Goal: Task Accomplishment & Management: Use online tool/utility

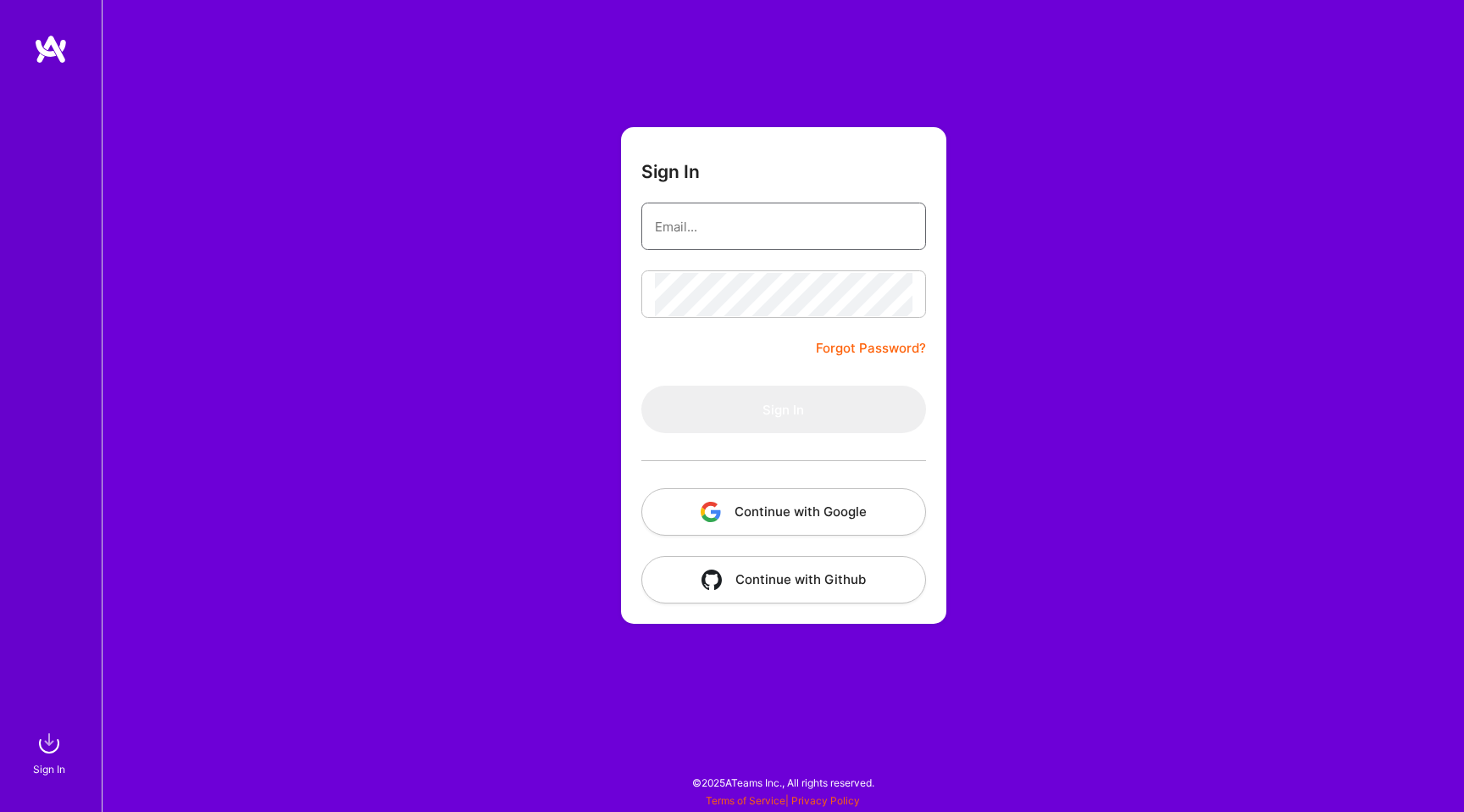
type input "[EMAIL_ADDRESS][DOMAIN_NAME]"
click at [763, 252] on form "Sign In [EMAIL_ADDRESS][DOMAIN_NAME] Forgot Password? Sign In Continue with Goo…" at bounding box center [784, 375] width 326 height 497
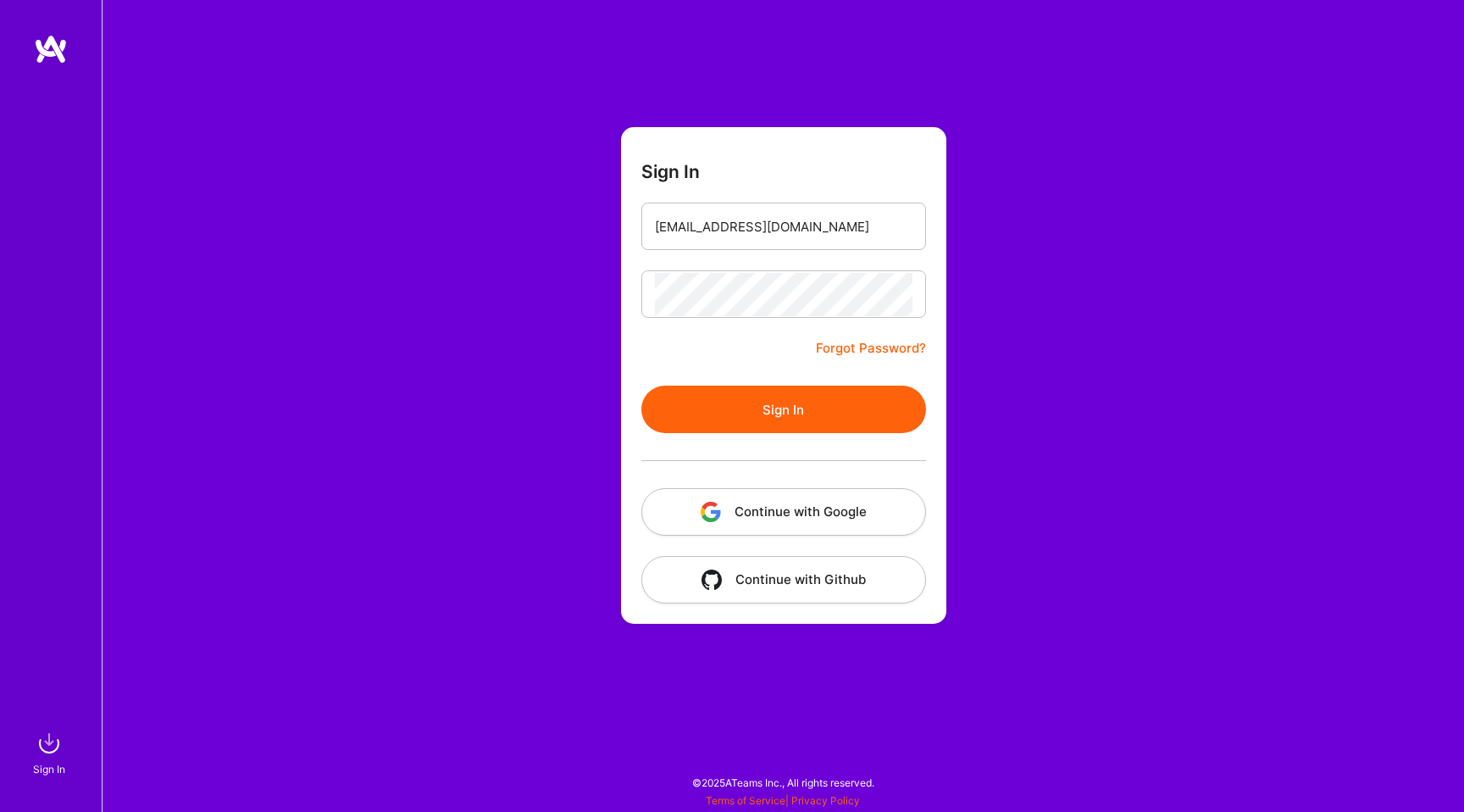
click at [741, 399] on button "Sign In" at bounding box center [784, 409] width 285 height 47
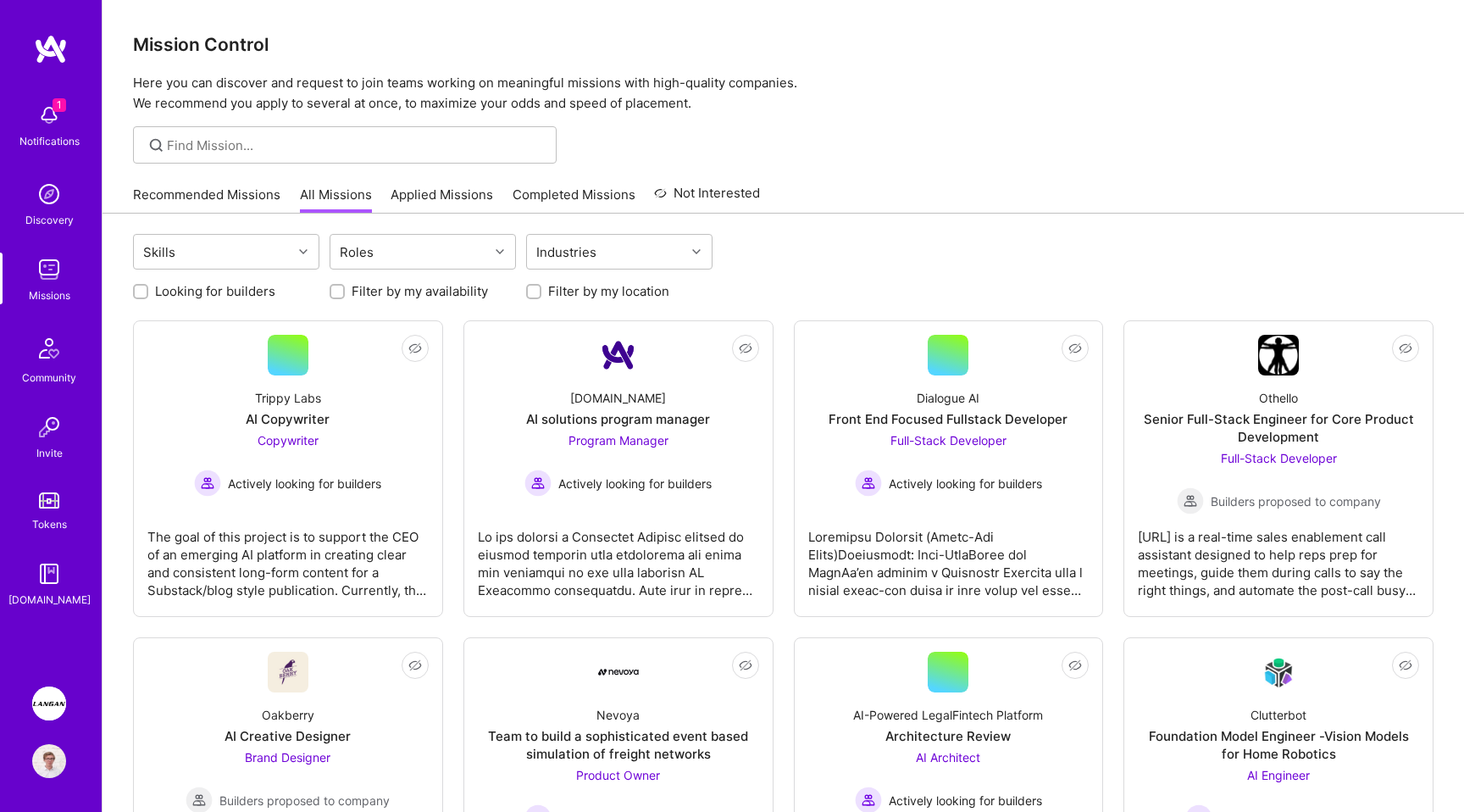
click at [46, 687] on img at bounding box center [49, 704] width 34 height 34
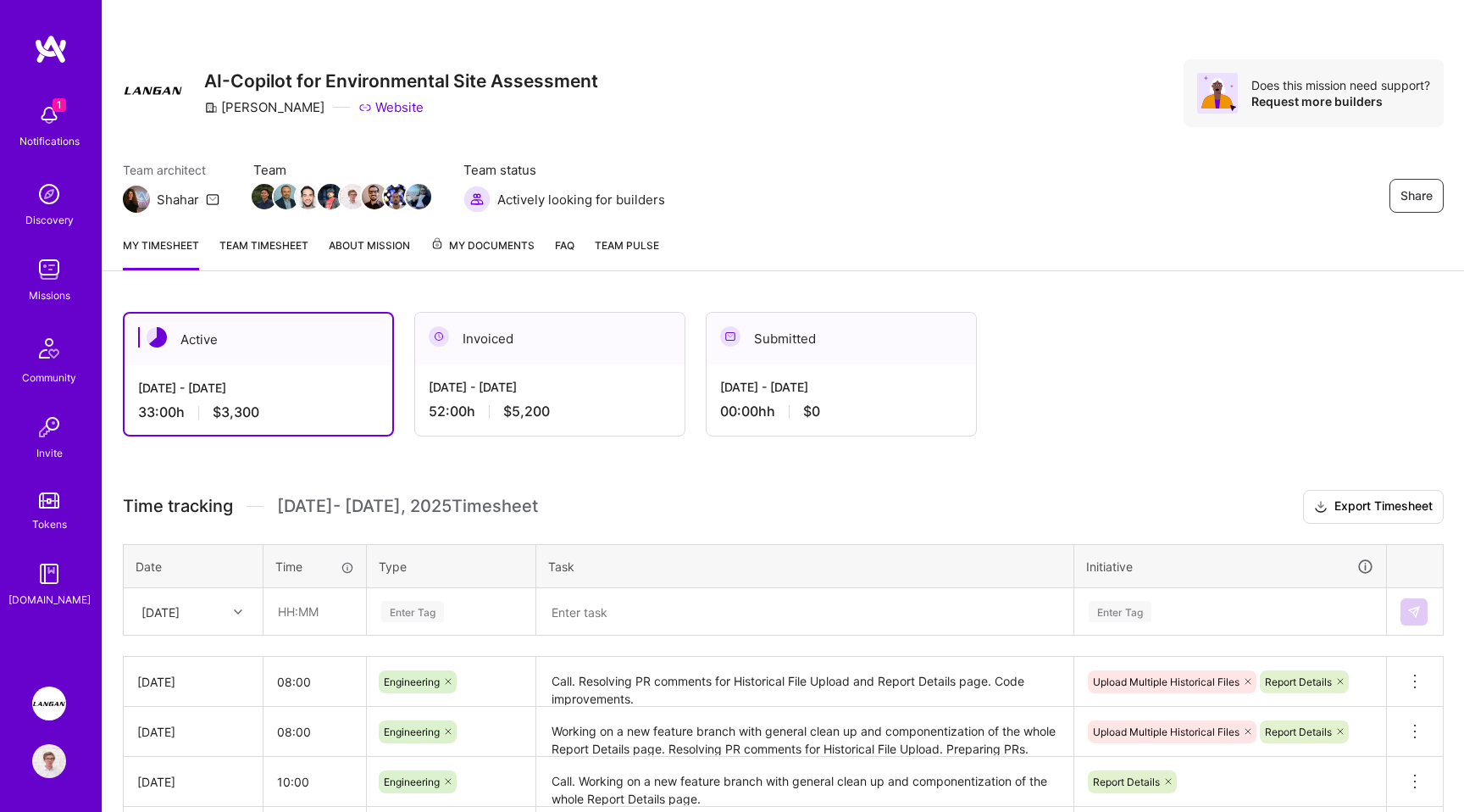
click at [661, 473] on div "Active [DATE] - [DATE] 33:00 h $3,300 Invoiced [DATE] - [DATE] 52:00 h $5,200 S…" at bounding box center [783, 638] width 1361 height 694
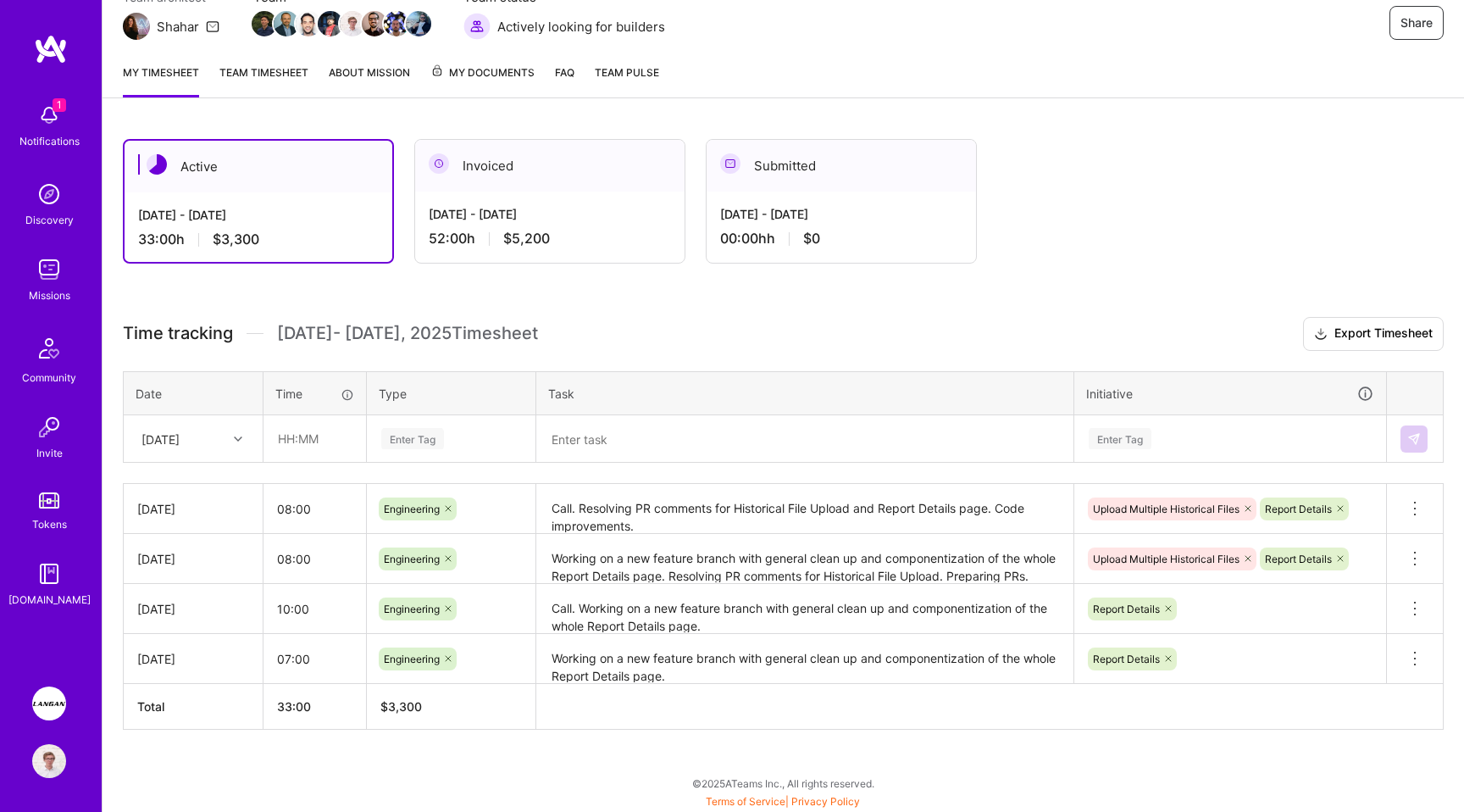
click at [57, 113] on img at bounding box center [49, 115] width 34 height 34
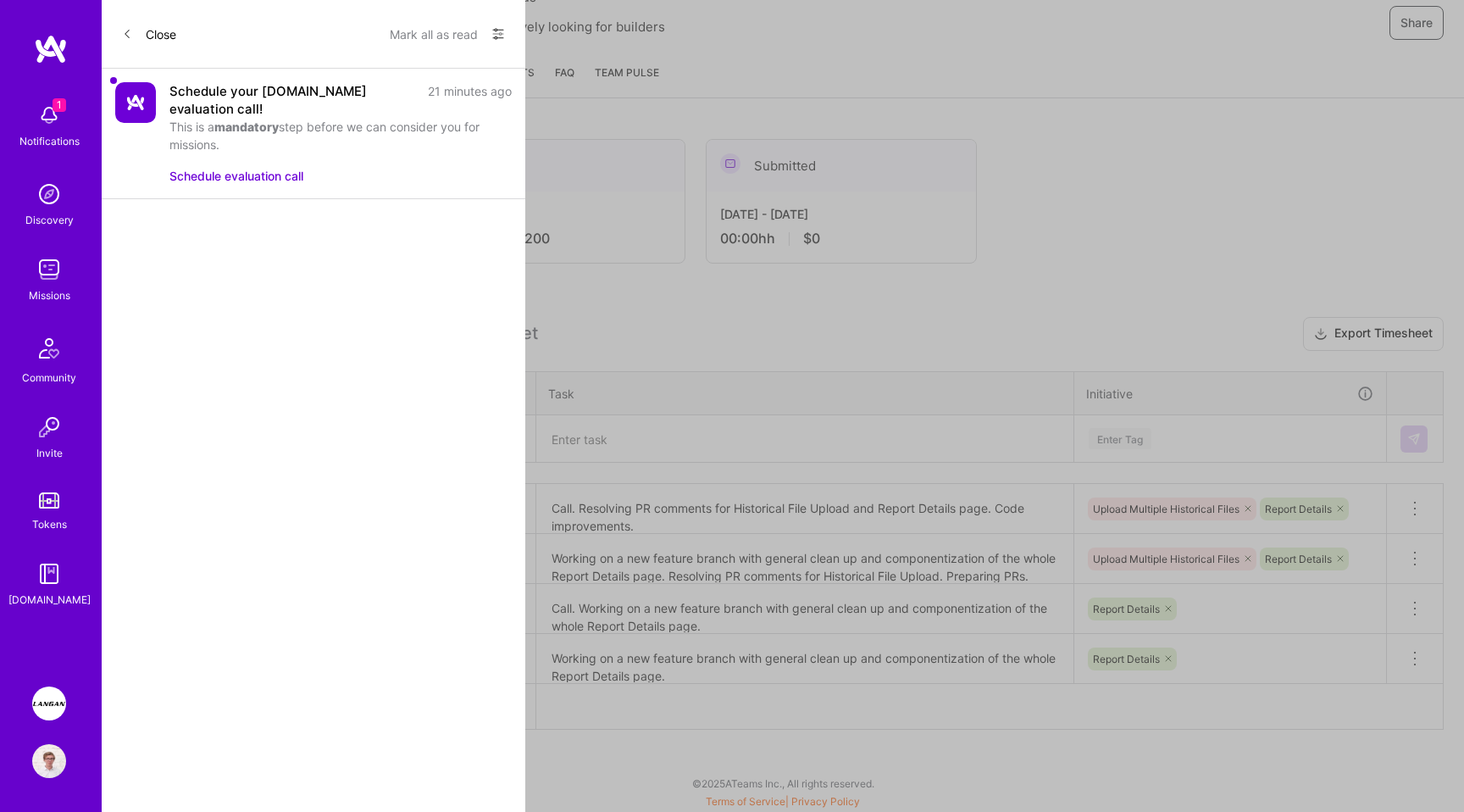
click at [57, 113] on div "1 Notifications Discovery Missions Community Invite Tokens [DOMAIN_NAME]" at bounding box center [51, 352] width 102 height 514
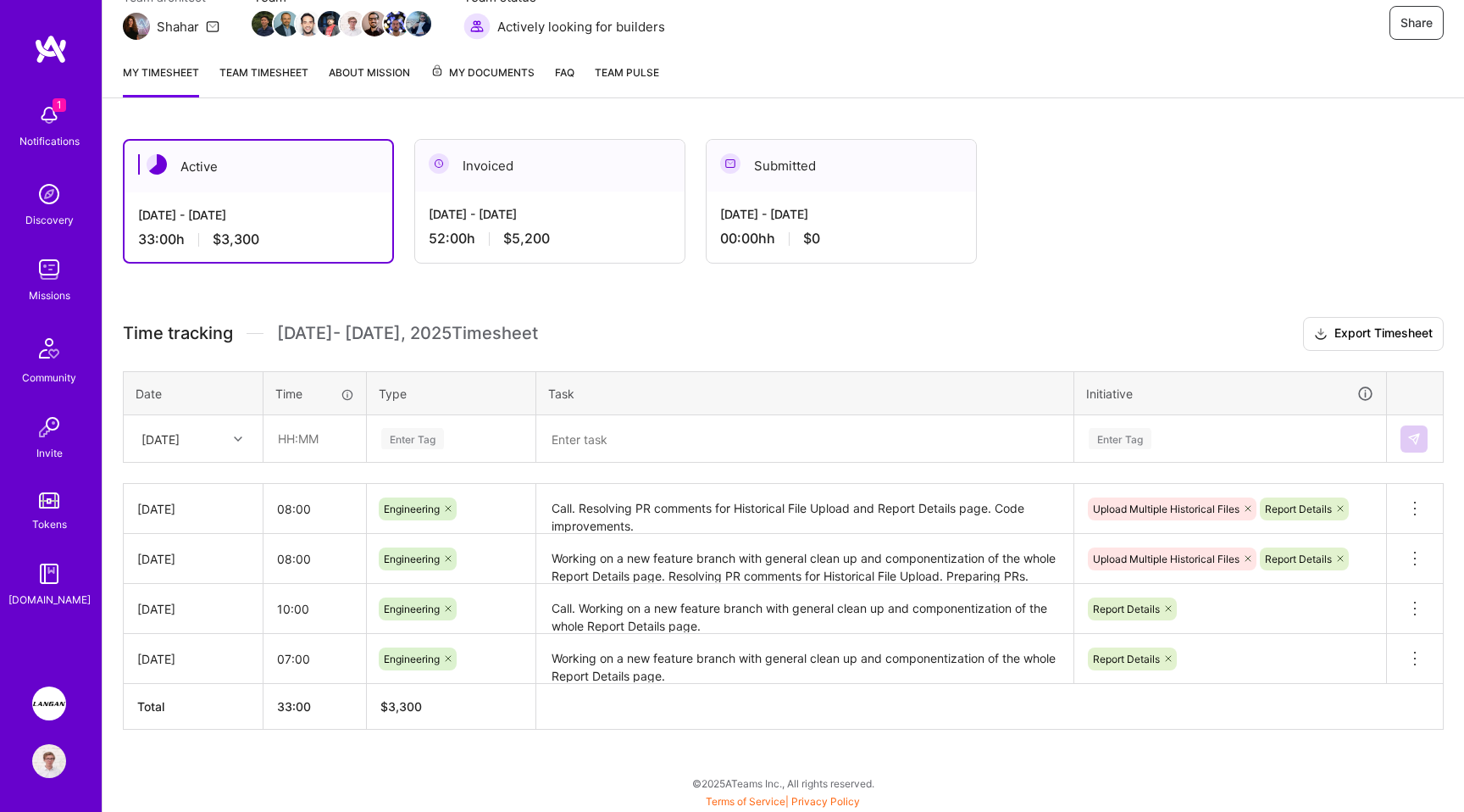
scroll to position [173, 0]
click at [394, 443] on div "Enter Tag" at bounding box center [413, 438] width 63 height 26
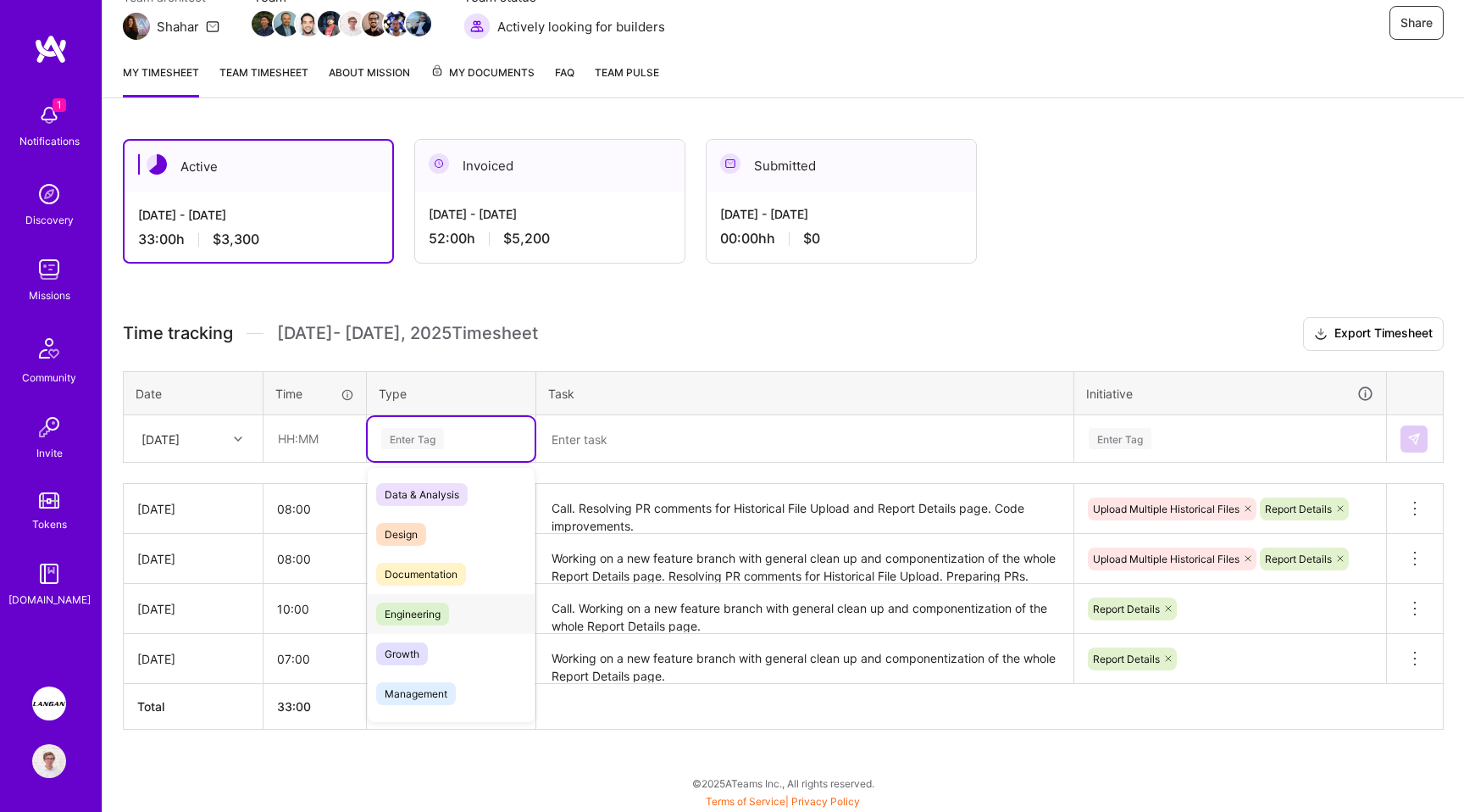
click at [415, 604] on span "Engineering" at bounding box center [413, 614] width 73 height 23
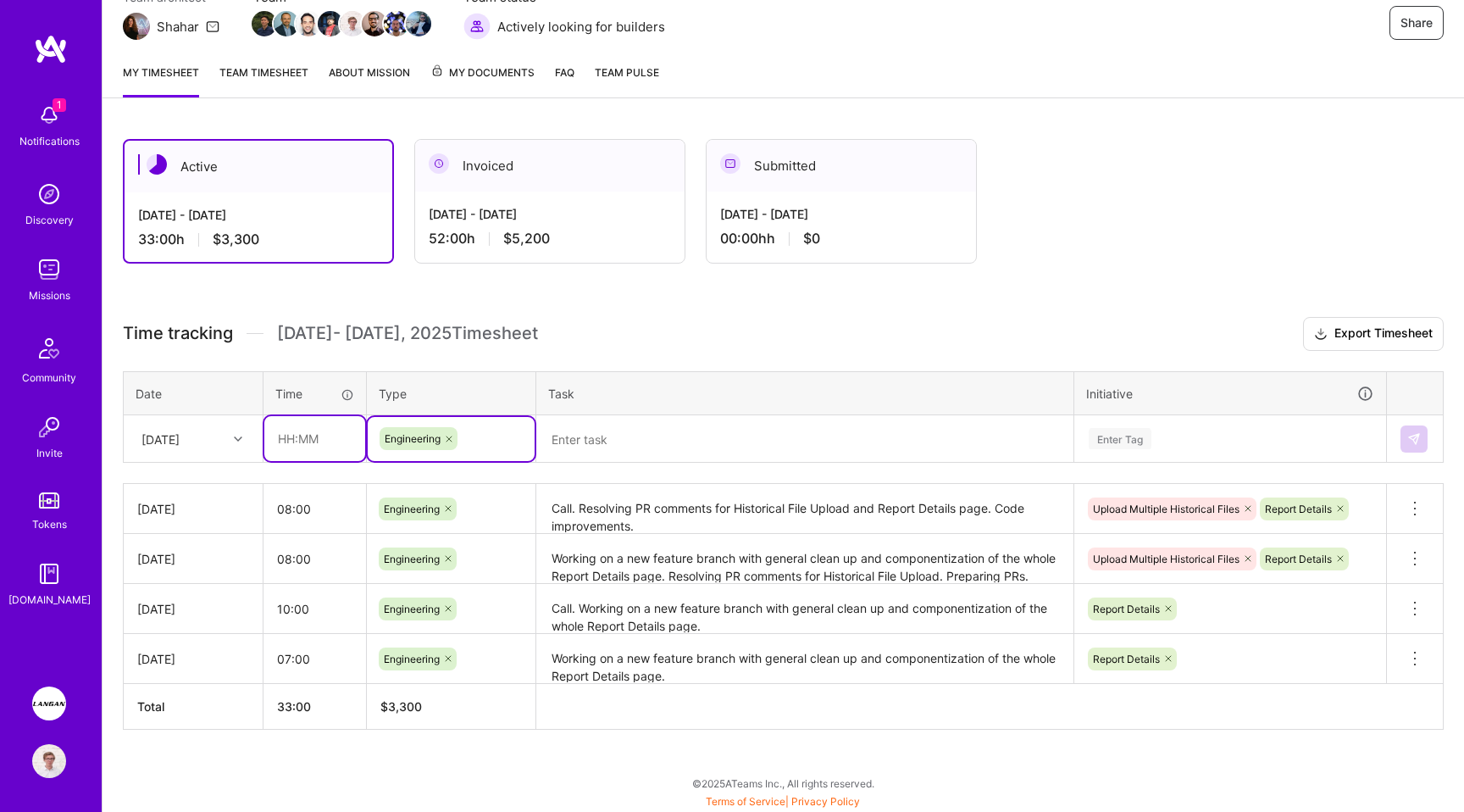
click at [316, 443] on input "text" at bounding box center [315, 438] width 101 height 45
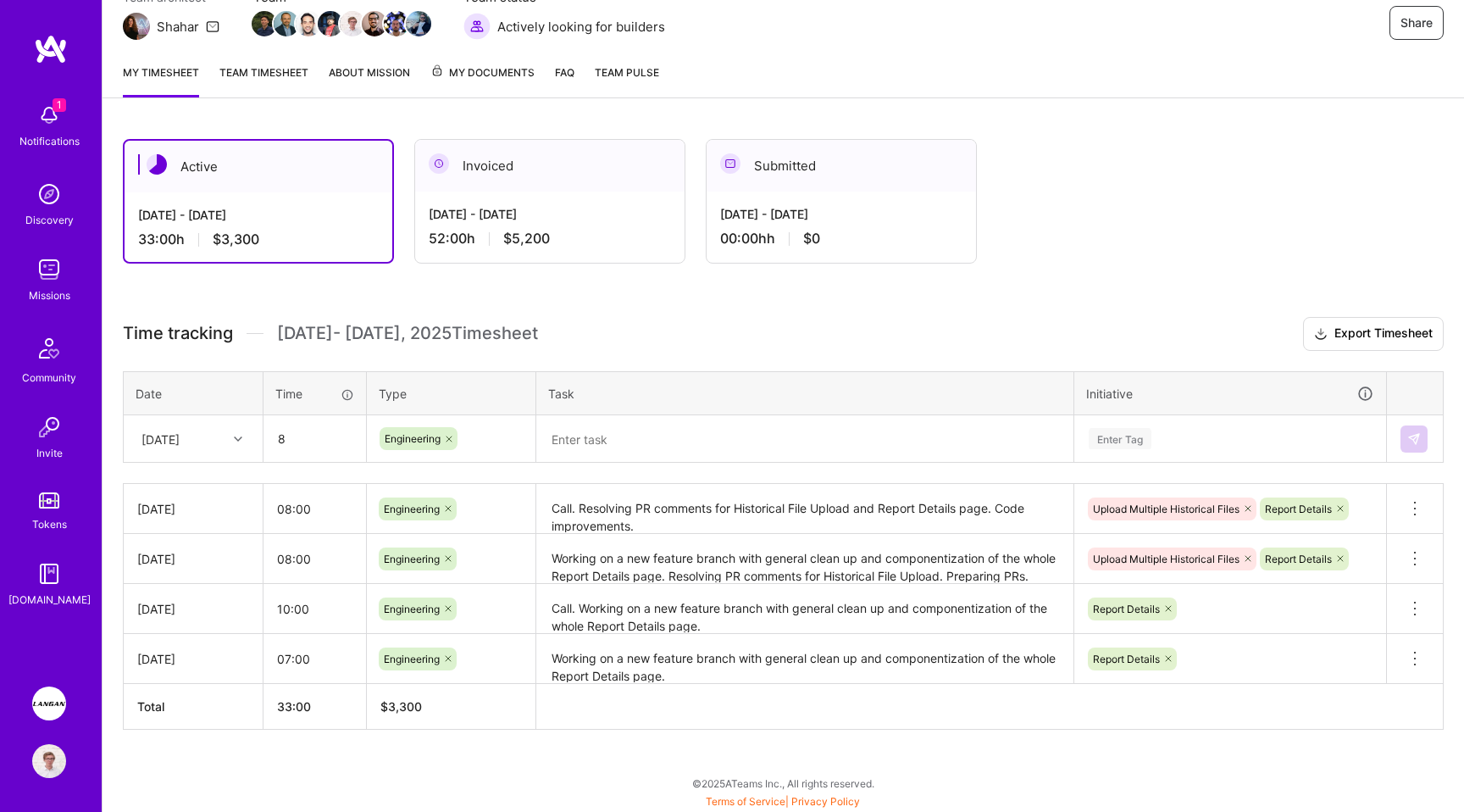
type input "08:00"
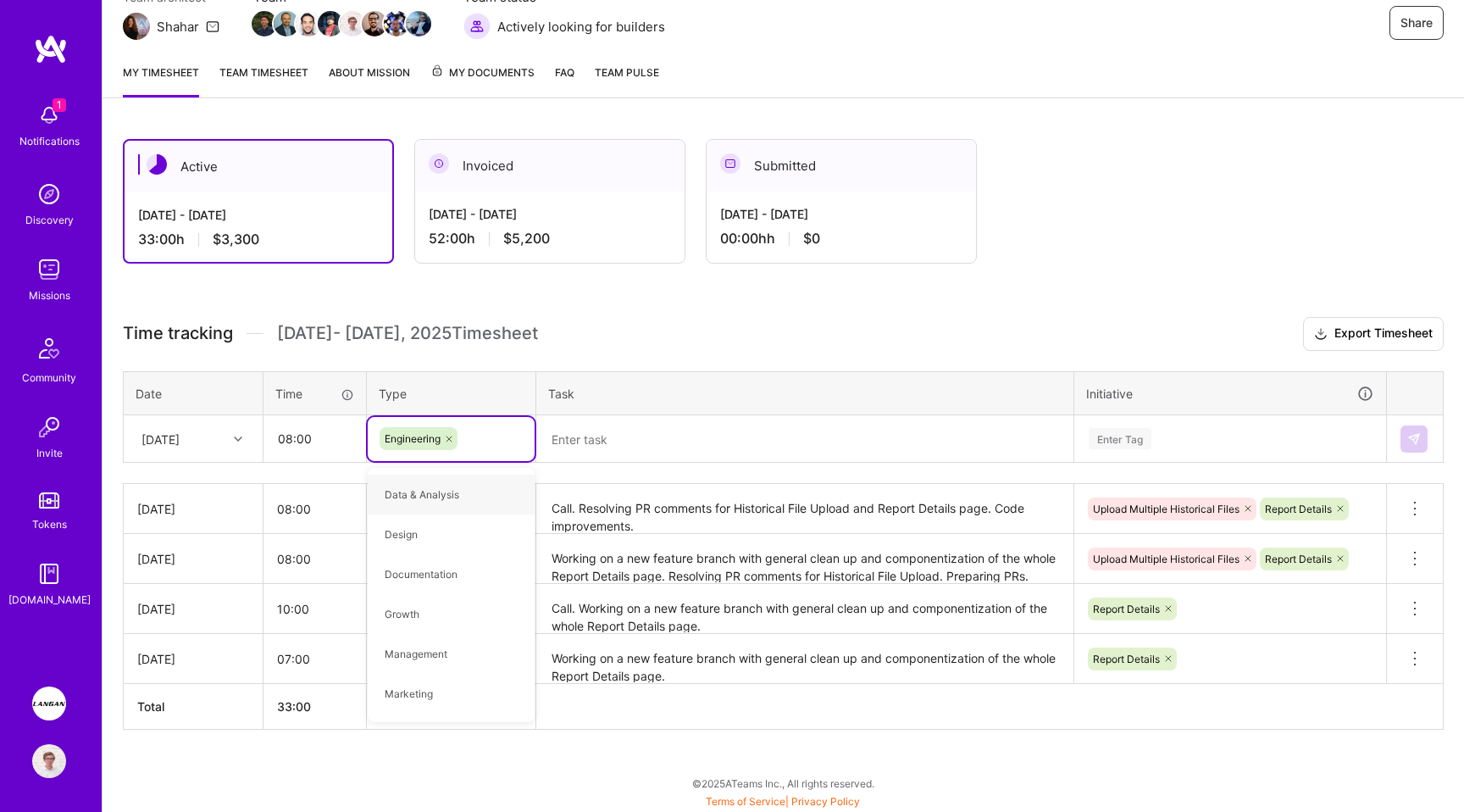
click at [203, 431] on div "[DATE]" at bounding box center [180, 438] width 94 height 28
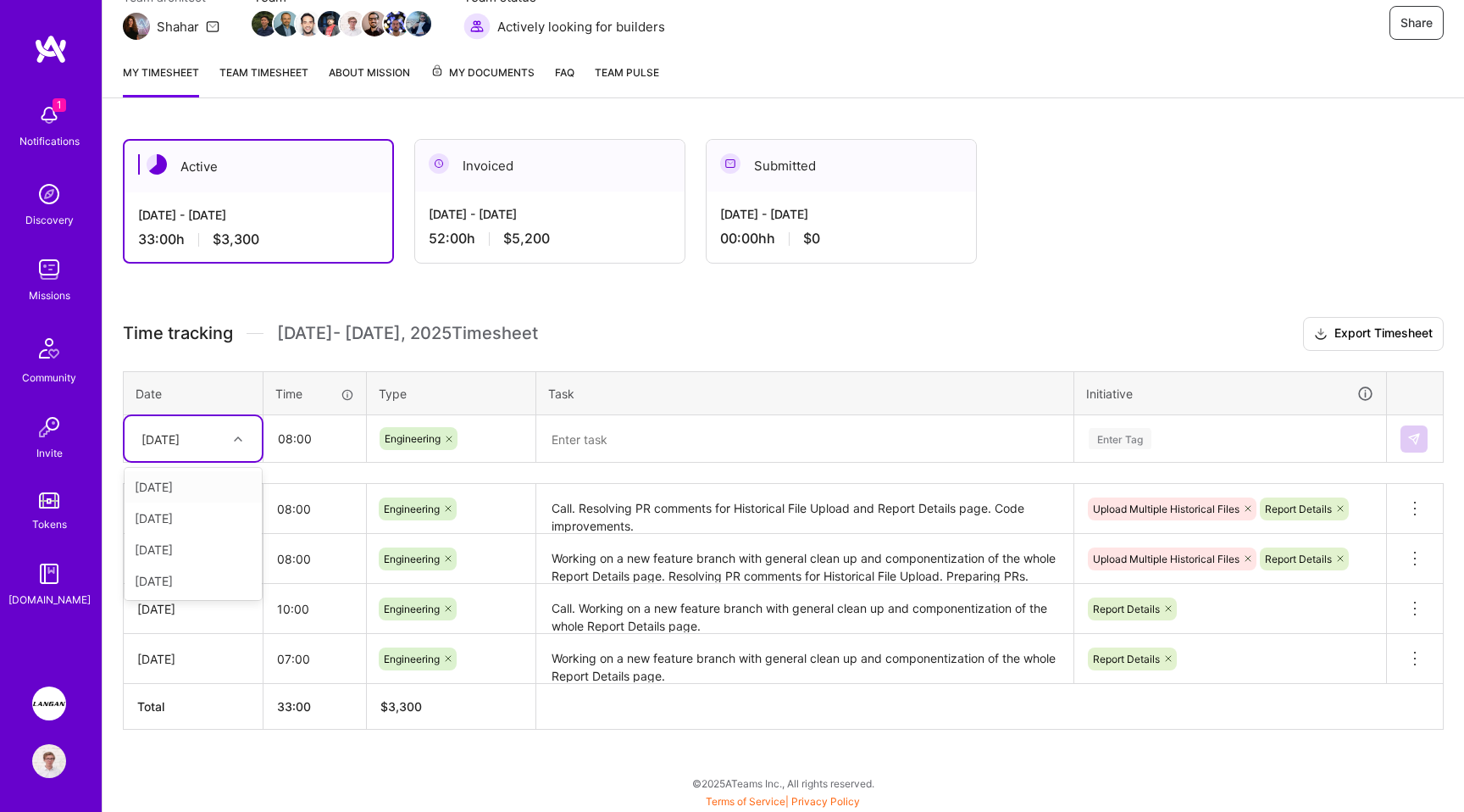
click at [214, 435] on div "[DATE]" at bounding box center [180, 438] width 94 height 28
click at [1093, 438] on div "Enter Tag" at bounding box center [1120, 438] width 63 height 26
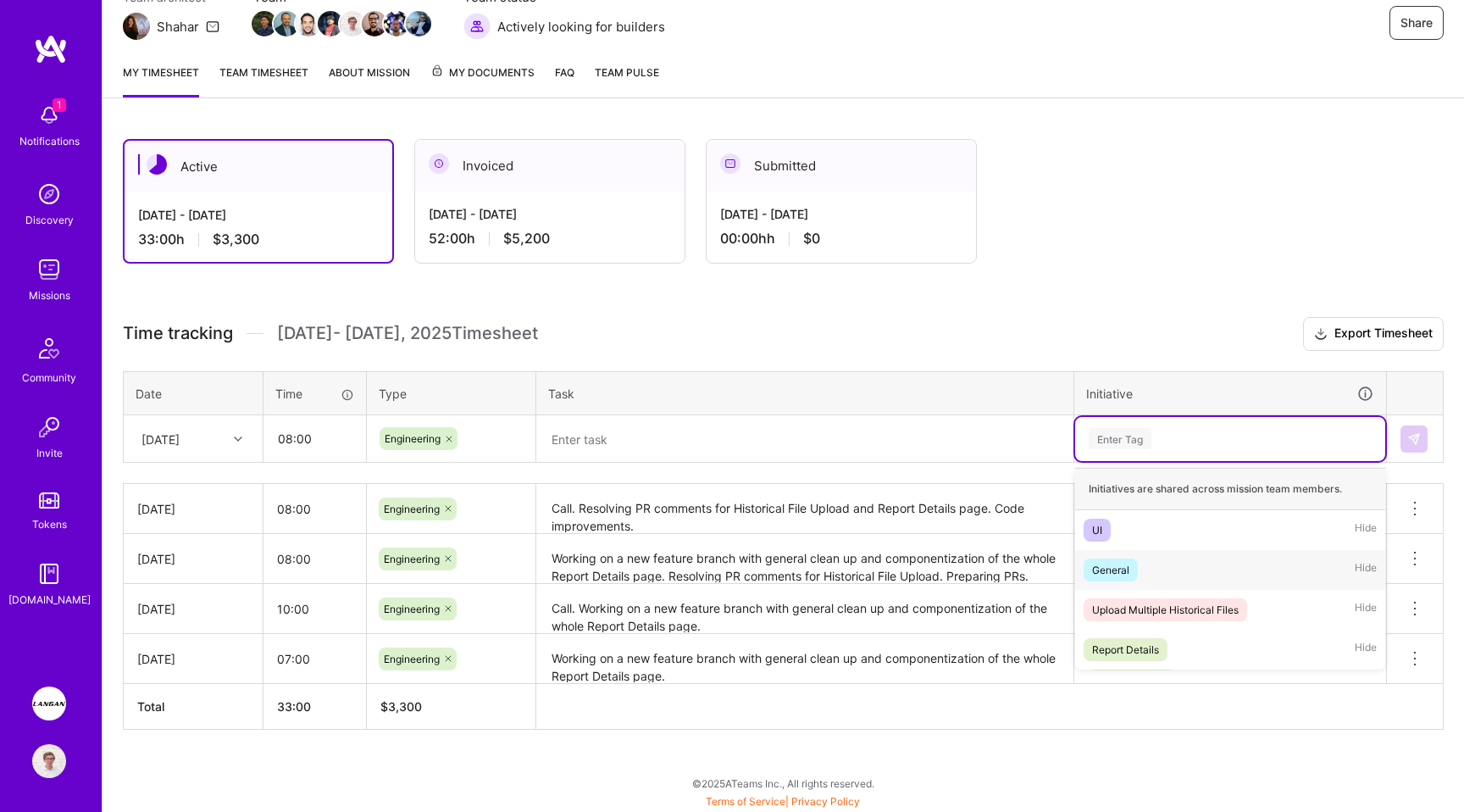
click at [1135, 576] on span "General" at bounding box center [1111, 570] width 54 height 23
type input "up"
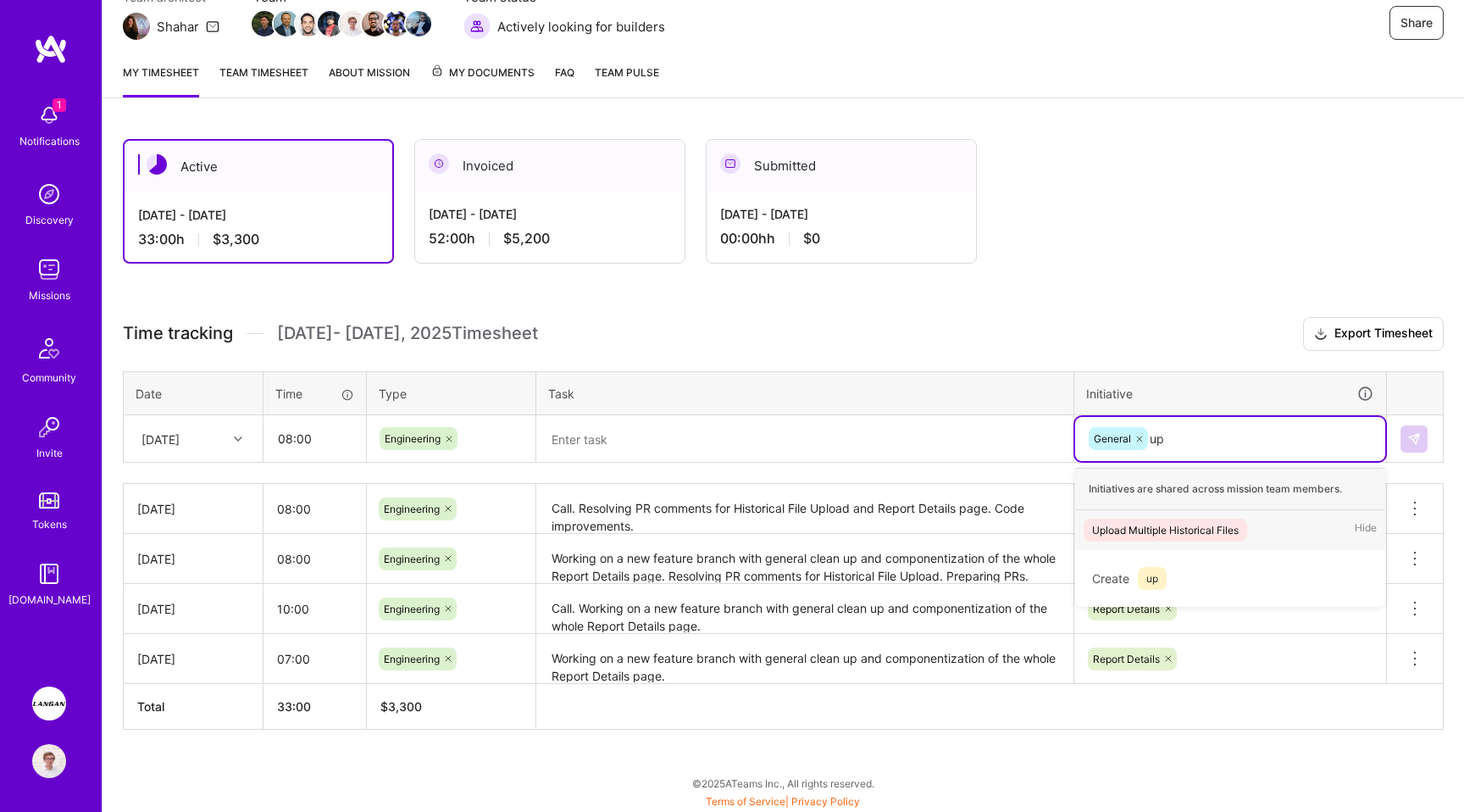
click at [1155, 531] on div "Upload Multiple Historical Files" at bounding box center [1165, 530] width 147 height 18
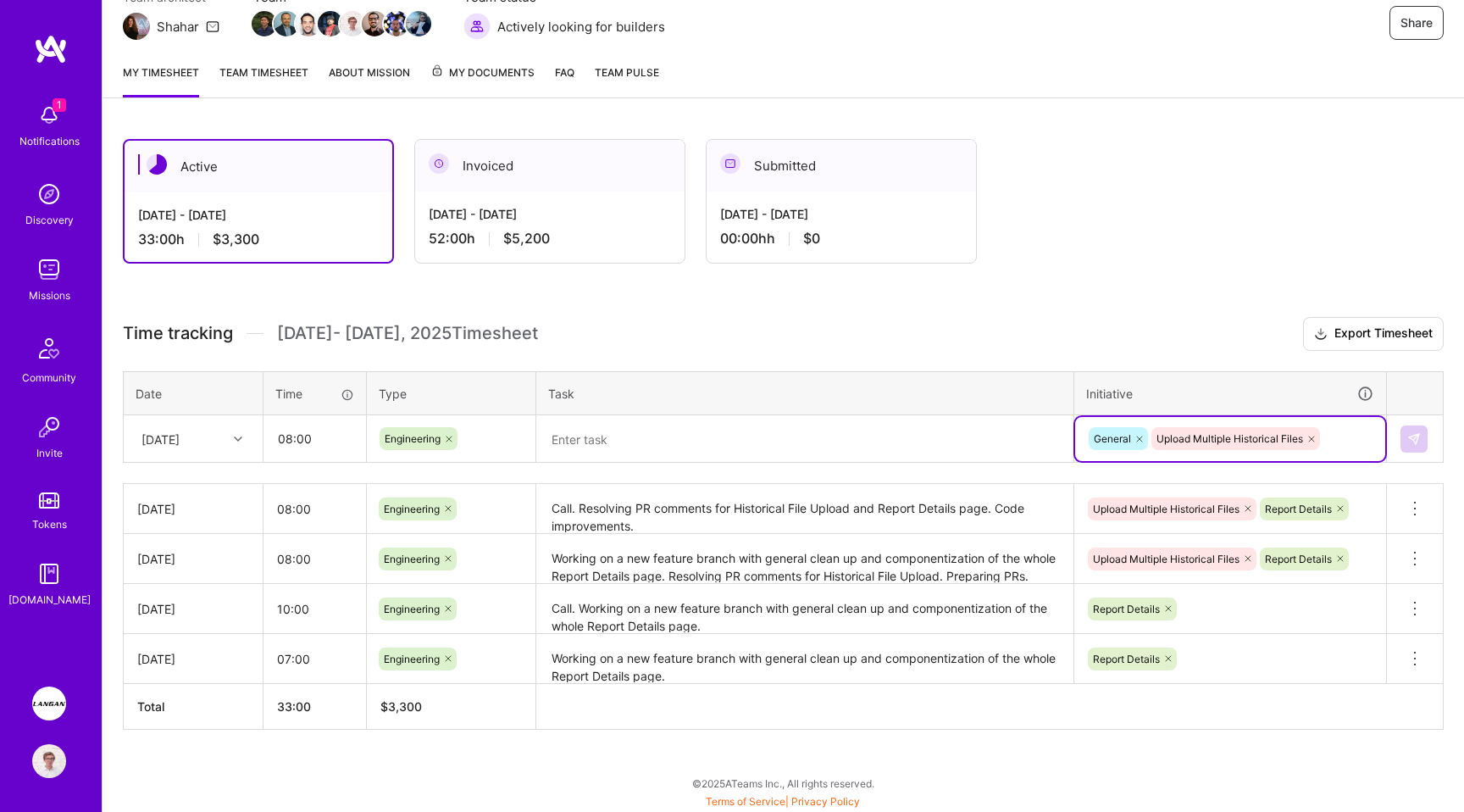
click at [759, 445] on textarea at bounding box center [805, 439] width 534 height 44
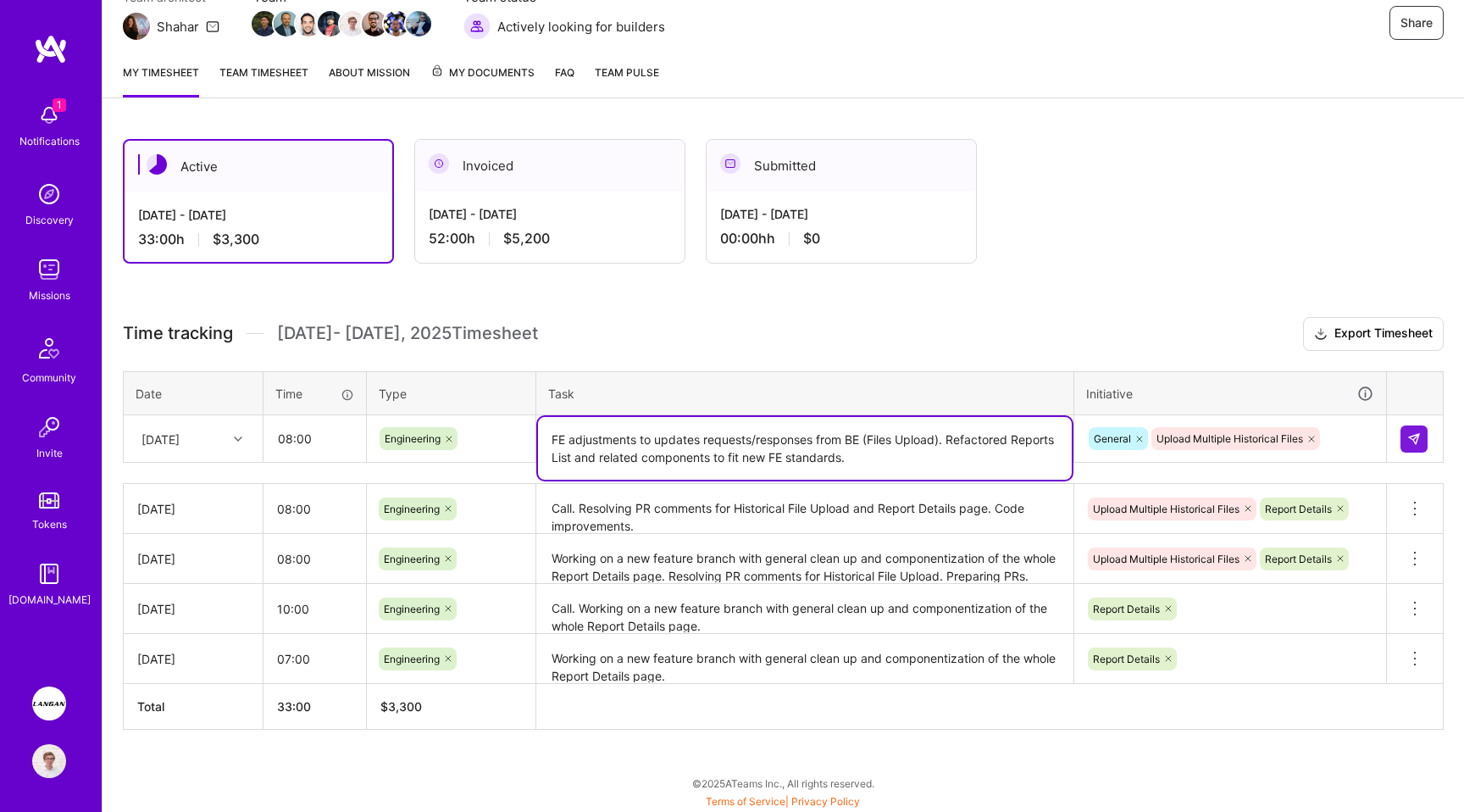
click at [778, 454] on textarea "FE adjustments to updates requests/responses from BE (Files Upload). Refactored…" at bounding box center [805, 448] width 534 height 63
click at [765, 457] on textarea "FE adjustments to updates requests/responses from BE (Files Upload). Refactored…" at bounding box center [805, 448] width 534 height 63
click at [813, 455] on textarea "FE adjustments to updates requests/responses from BE (Files Upload). Refactored…" at bounding box center [805, 448] width 534 height 63
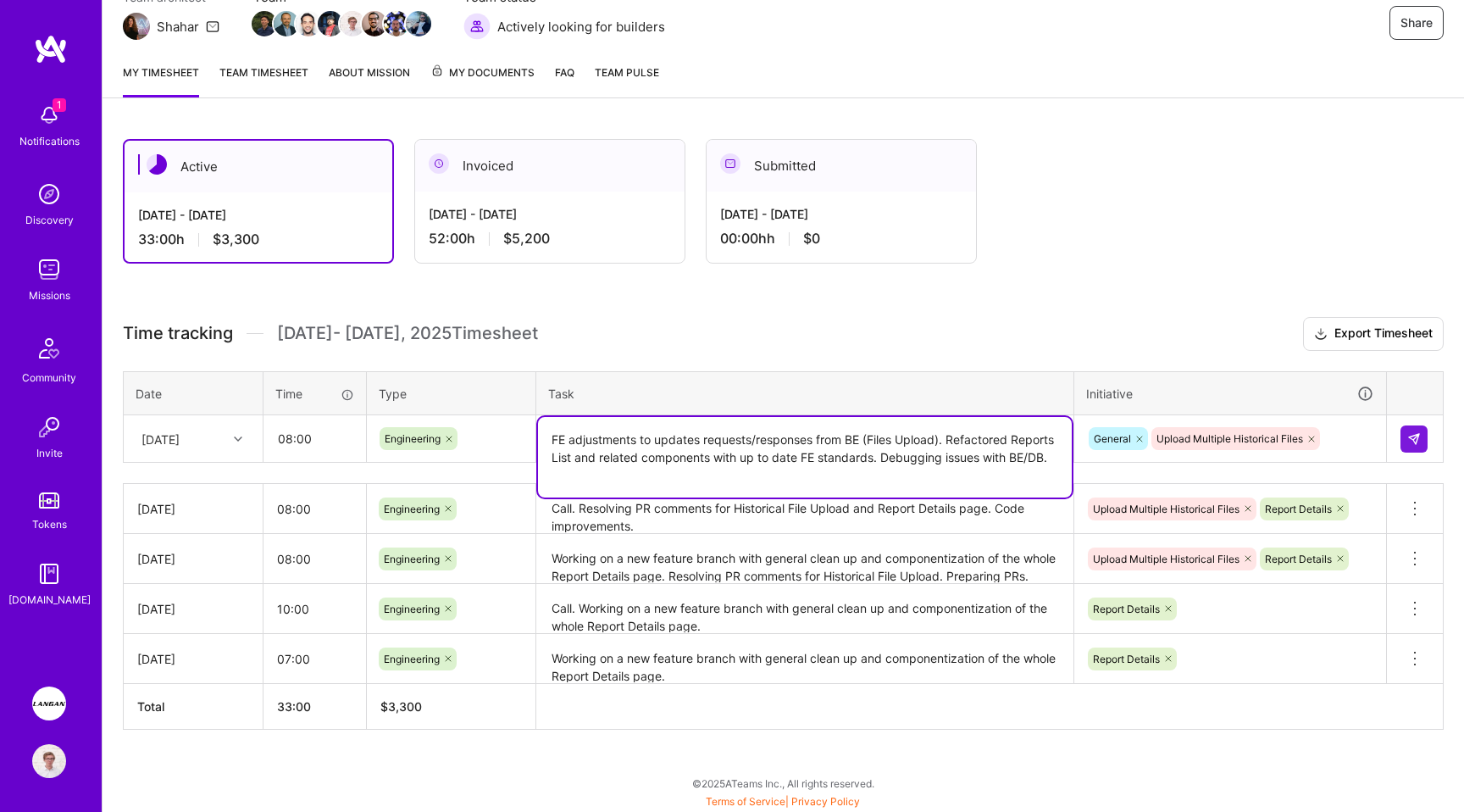
type textarea "FE adjustments to updates requests/responses from BE (Files Upload). Refactored…"
click at [315, 437] on input "08:00" at bounding box center [315, 438] width 101 height 45
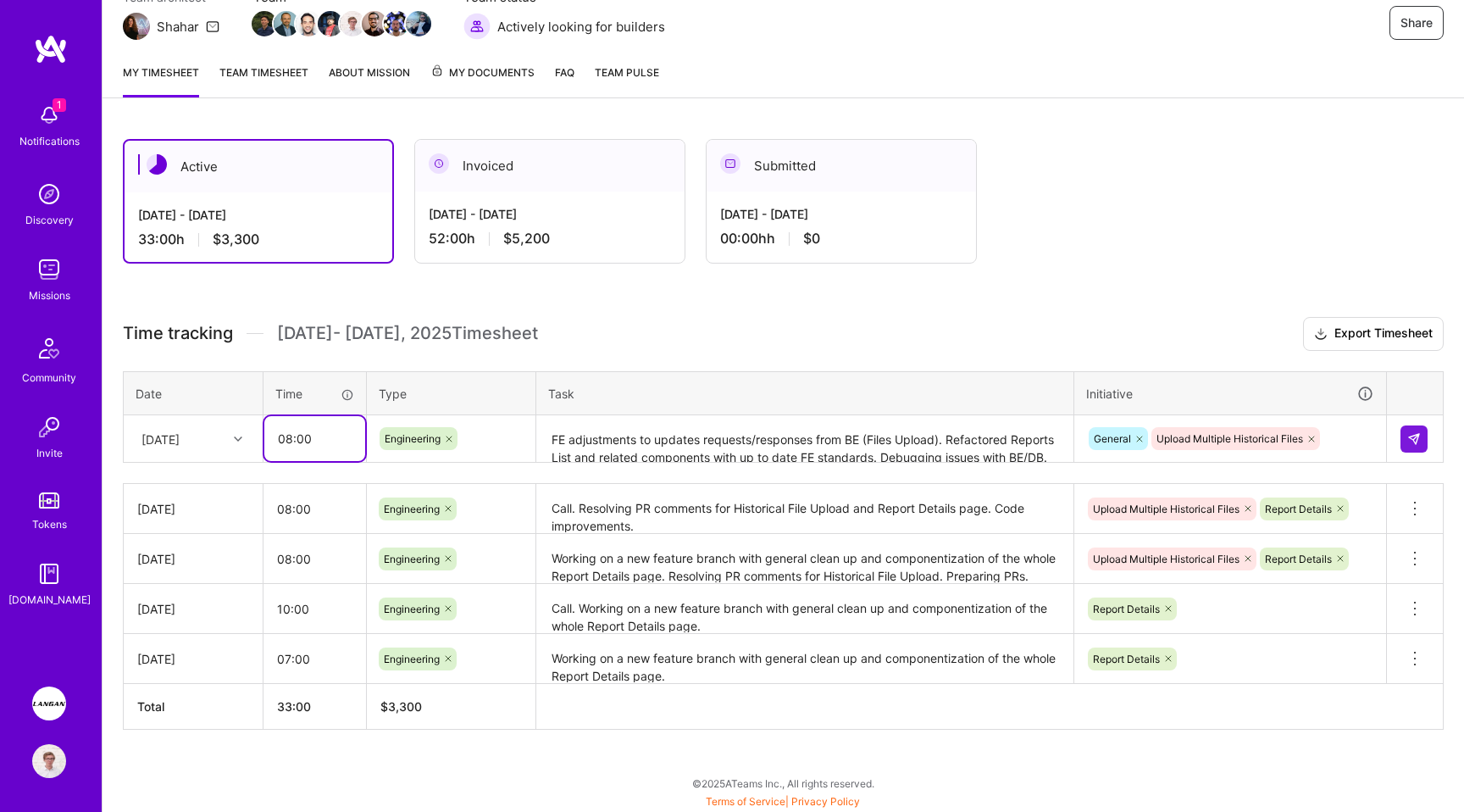
click at [315, 437] on input "08:00" at bounding box center [315, 438] width 101 height 45
click at [760, 435] on textarea "FE adjustments to updates requests/responses from BE (Files Upload). Refactored…" at bounding box center [805, 439] width 534 height 45
type input "07:00"
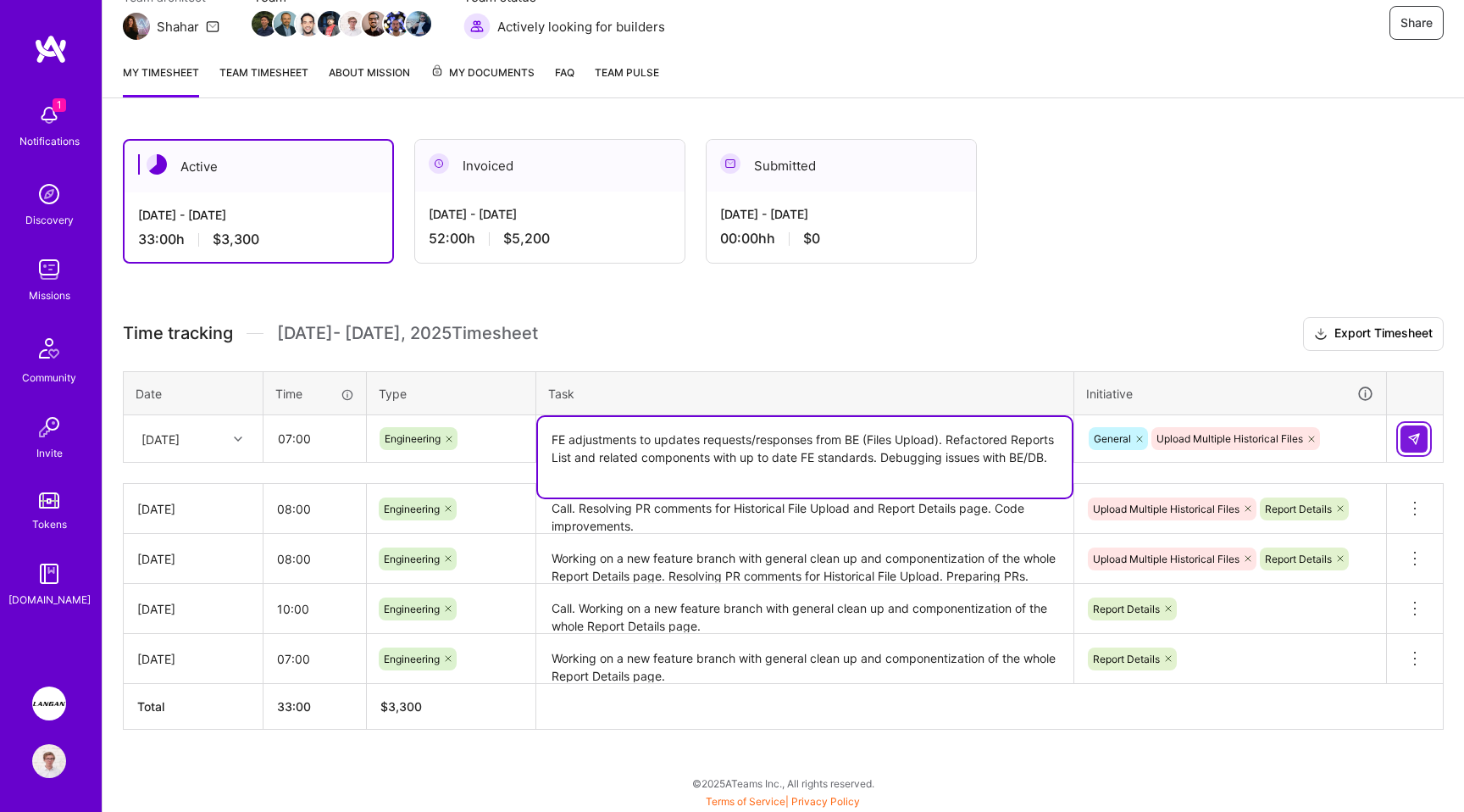
click at [1402, 431] on button at bounding box center [1414, 439] width 27 height 27
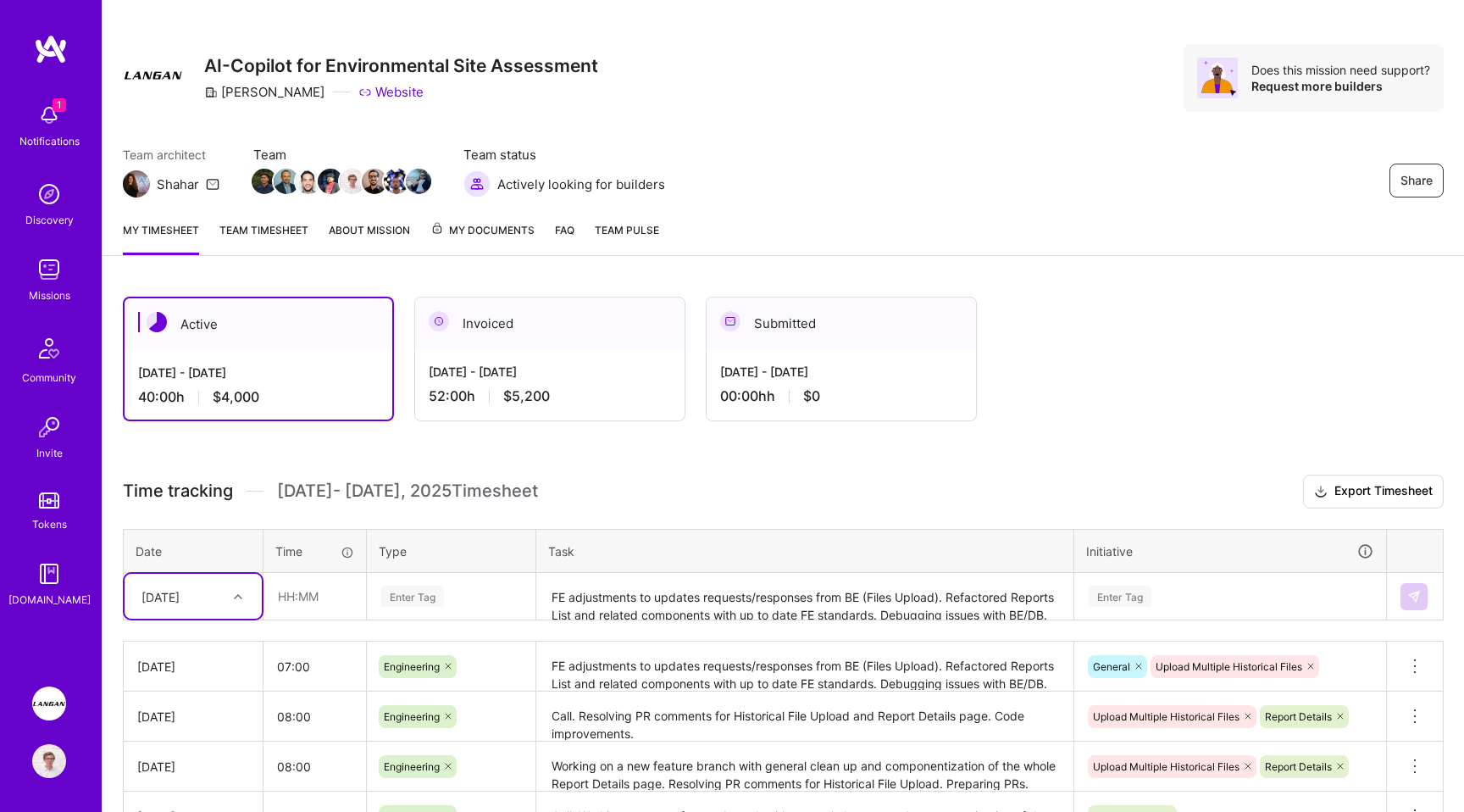
scroll to position [0, 0]
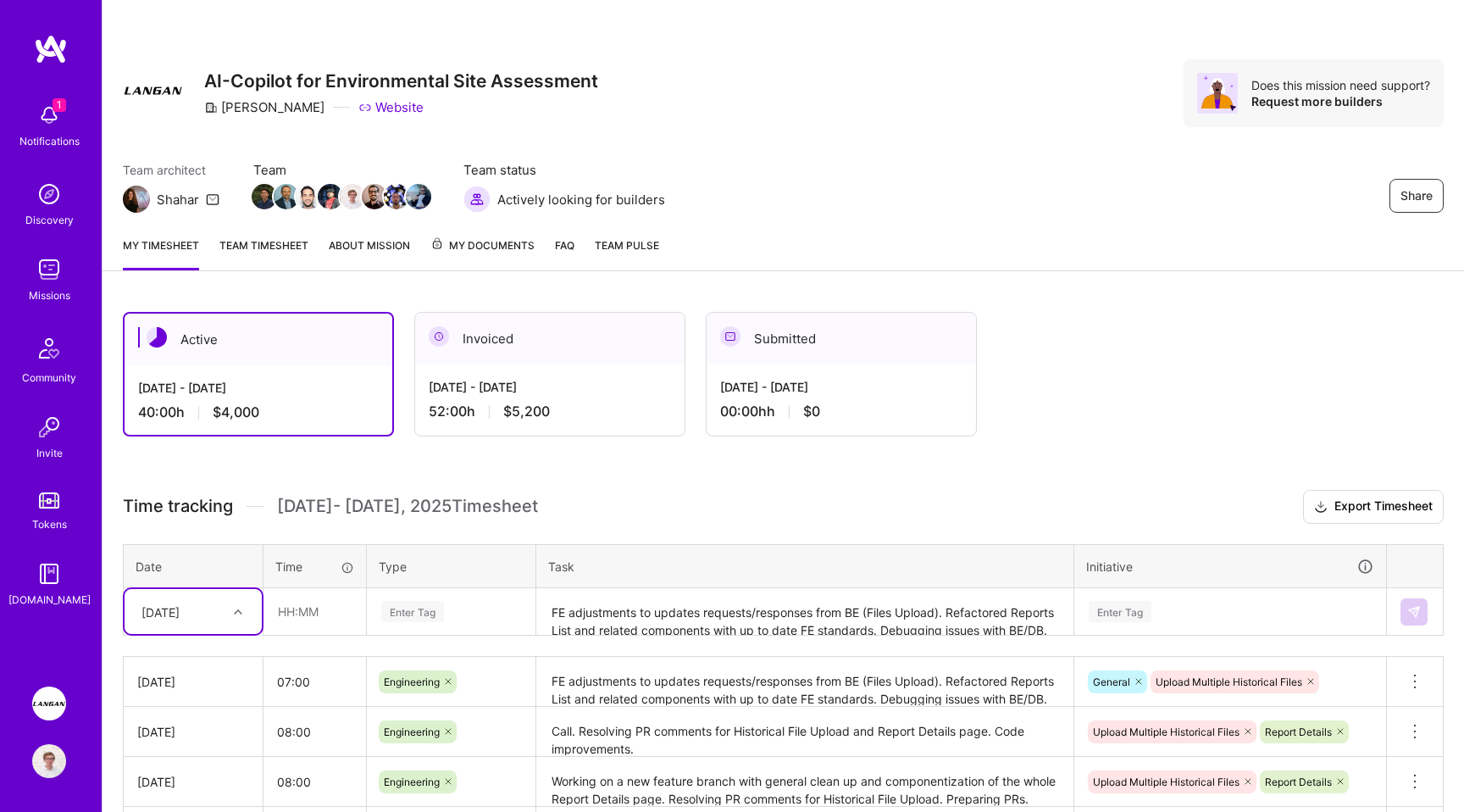
click at [64, 276] on img at bounding box center [49, 270] width 34 height 34
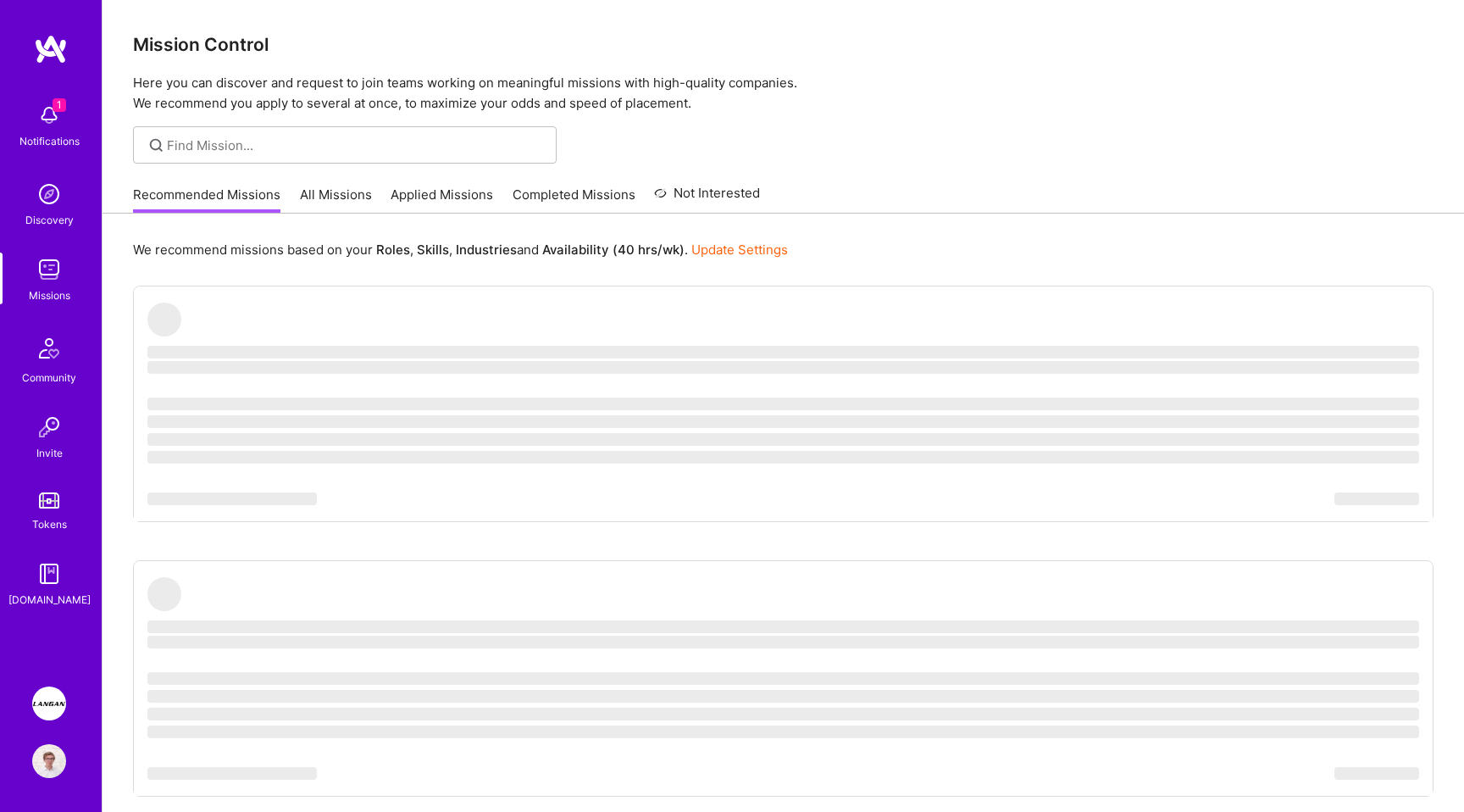
click at [323, 190] on link "All Missions" at bounding box center [336, 199] width 72 height 28
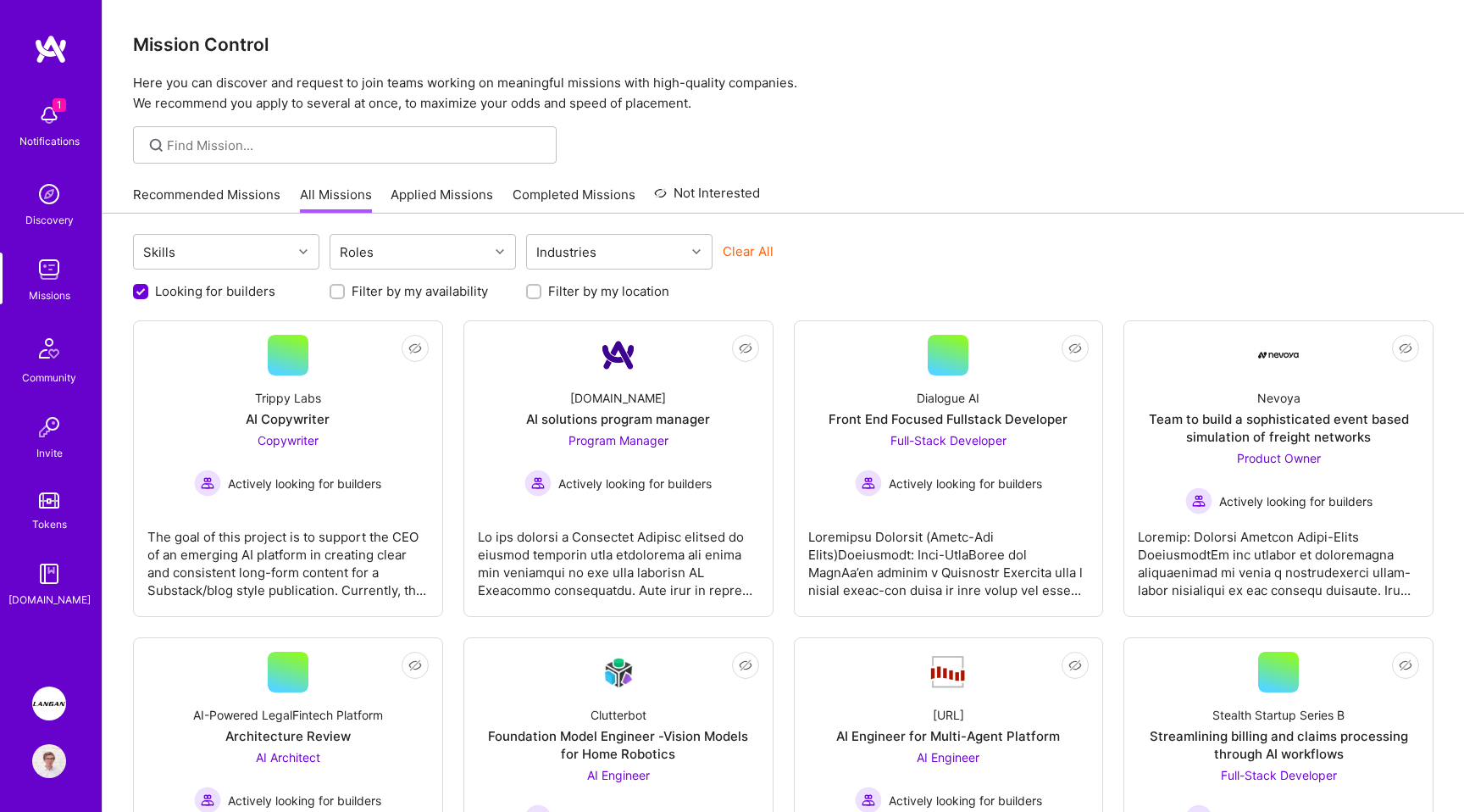
click at [553, 279] on div "Looking for builders Filter by my availability Filter by my location" at bounding box center [783, 286] width 1300 height 26
click at [553, 287] on label "Filter by my location" at bounding box center [609, 291] width 121 height 18
click at [542, 287] on input "Filter by my location" at bounding box center [536, 292] width 12 height 12
checkbox input "true"
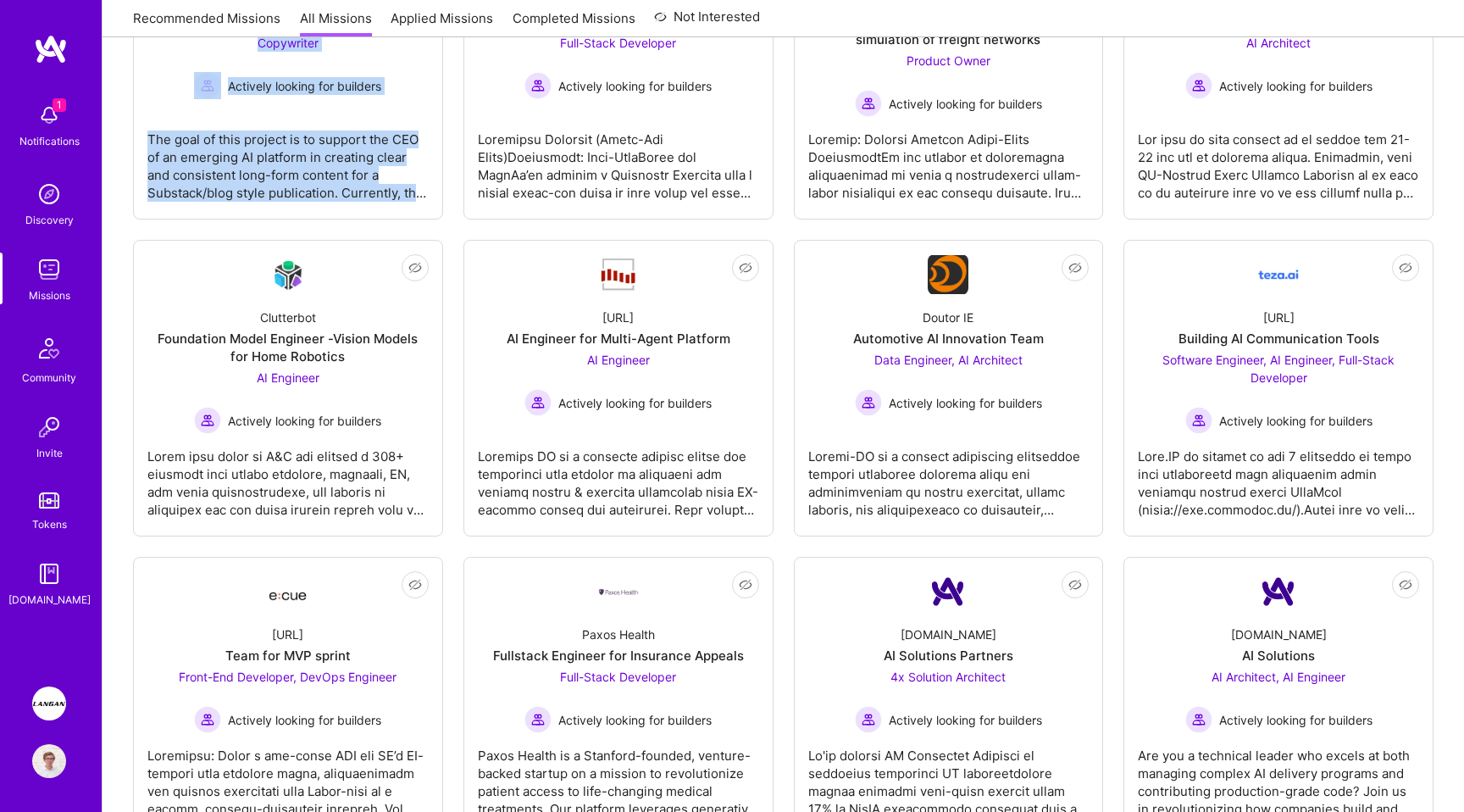
scroll to position [222, 0]
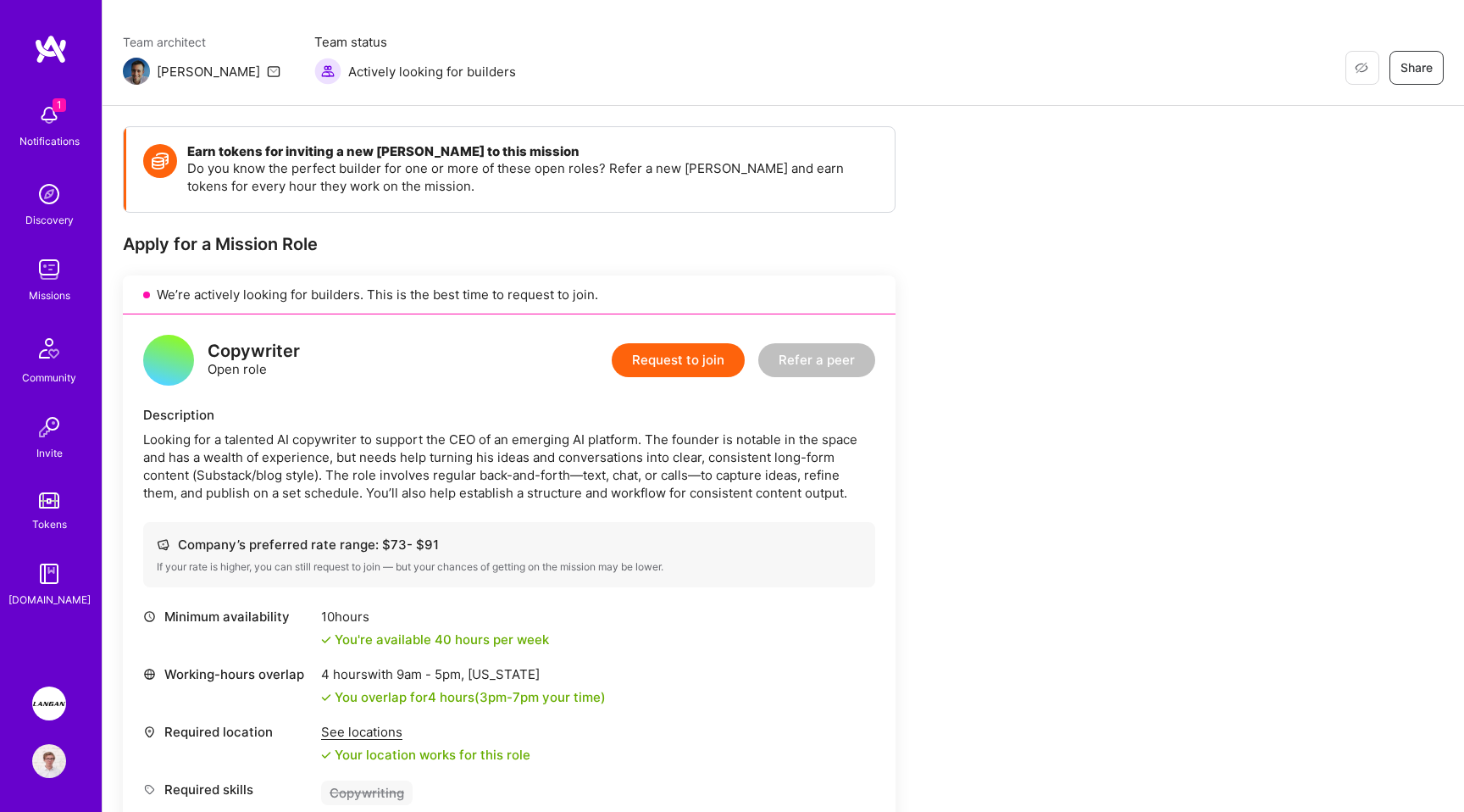
click at [960, 376] on div "Earn tokens for inviting a new [PERSON_NAME] to this mission Do you know the pe…" at bounding box center [631, 636] width 1016 height 1020
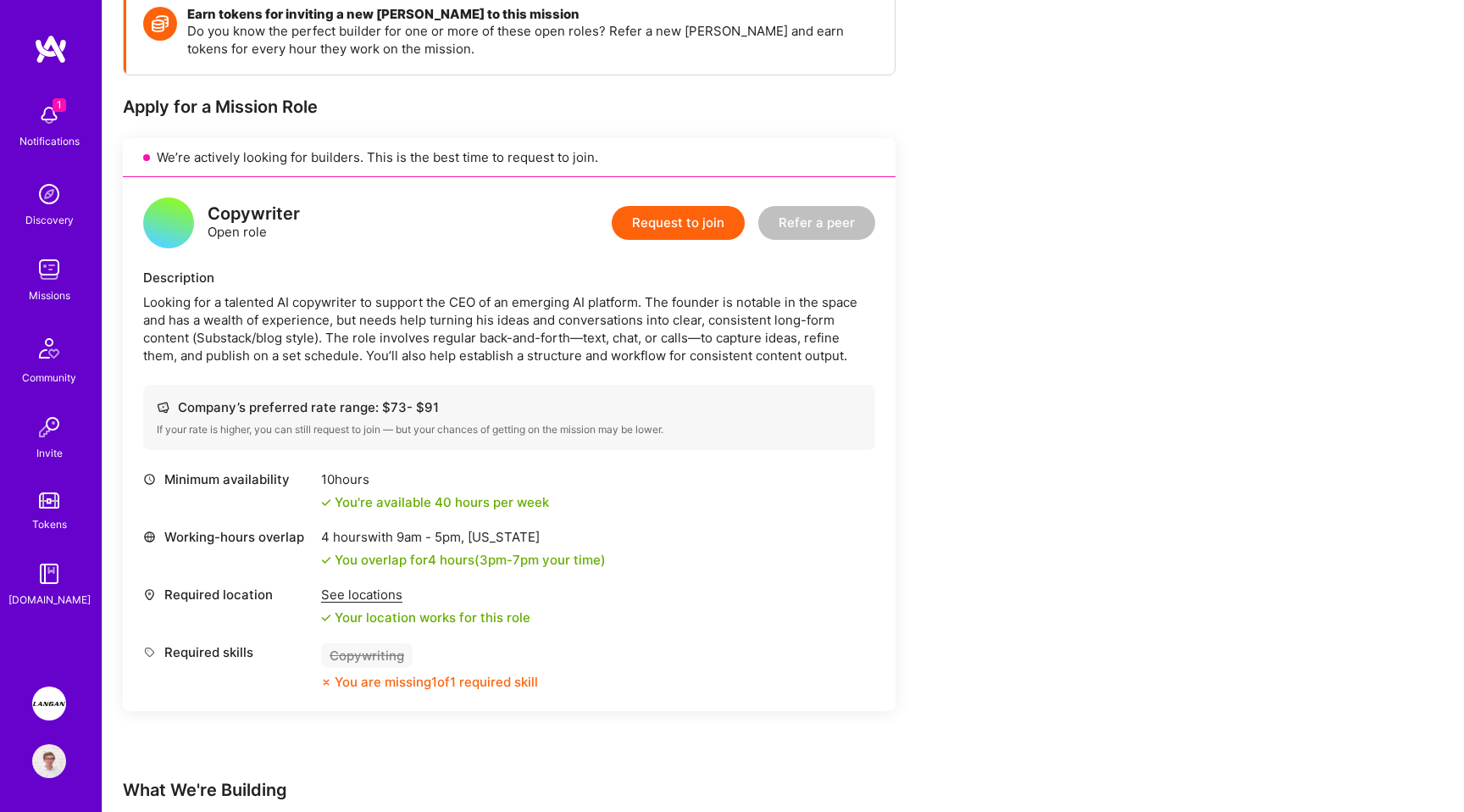
scroll to position [497, 0]
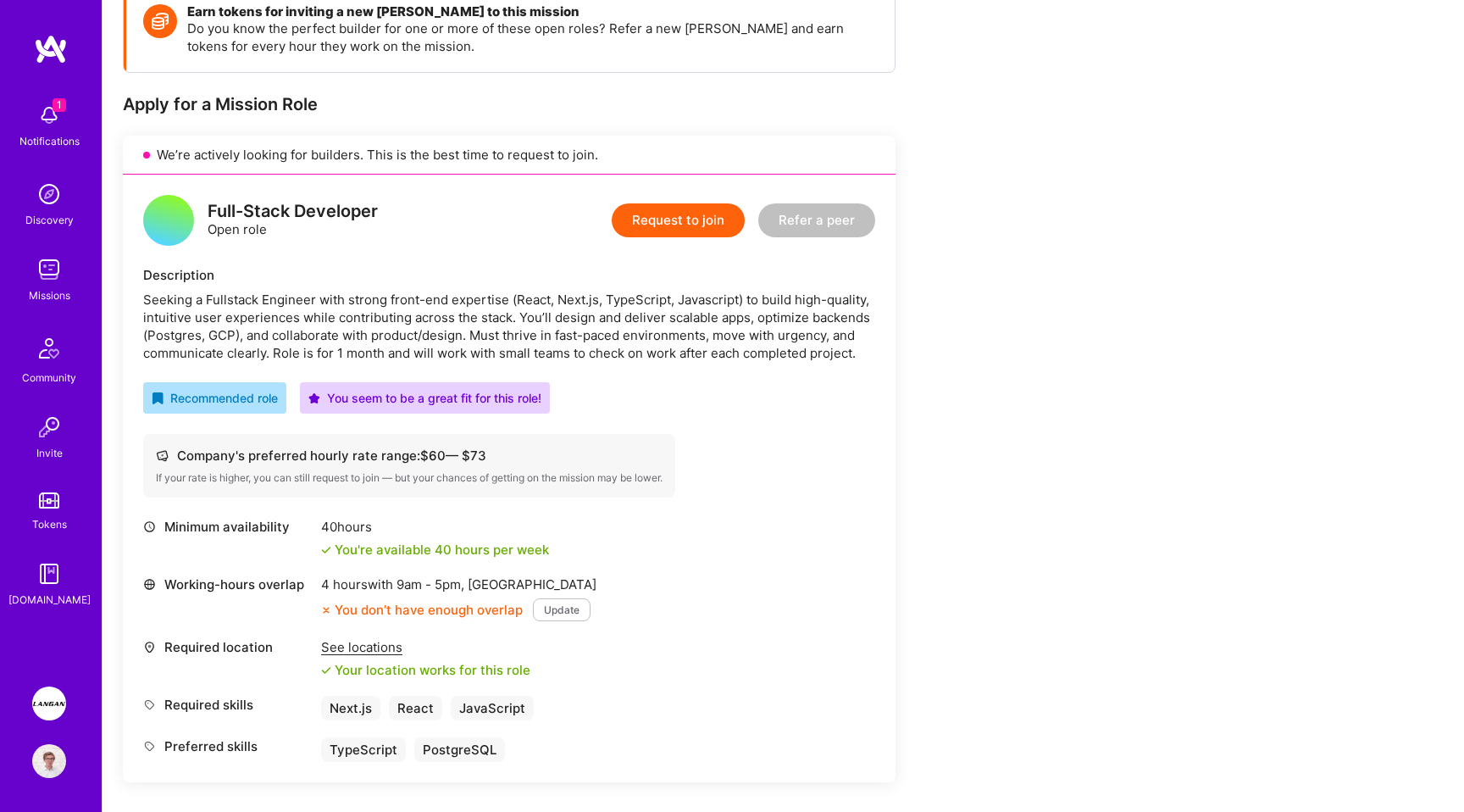
scroll to position [271, 0]
